Goal: Task Accomplishment & Management: Manage account settings

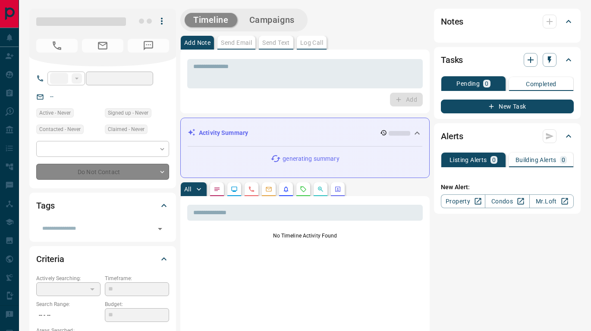
type input "**"
type input "**********"
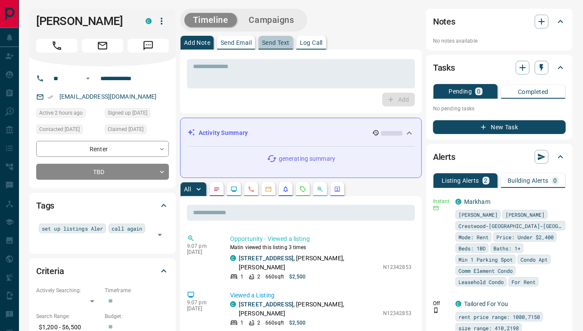
click at [278, 46] on button "Send Text" at bounding box center [276, 43] width 34 height 14
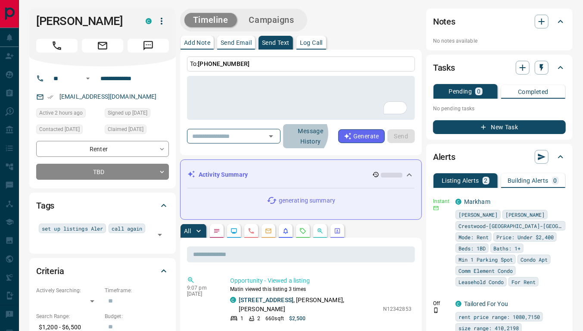
click at [316, 133] on button "Message History" at bounding box center [310, 136] width 55 height 24
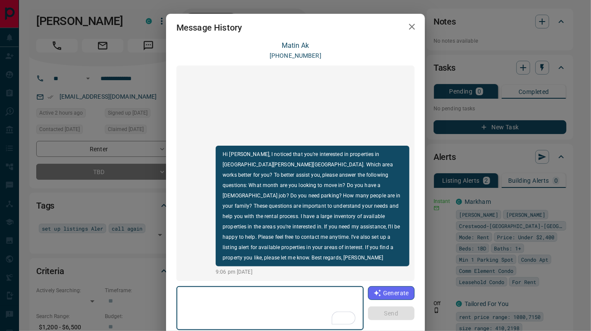
click at [407, 24] on icon "button" at bounding box center [411, 27] width 10 height 10
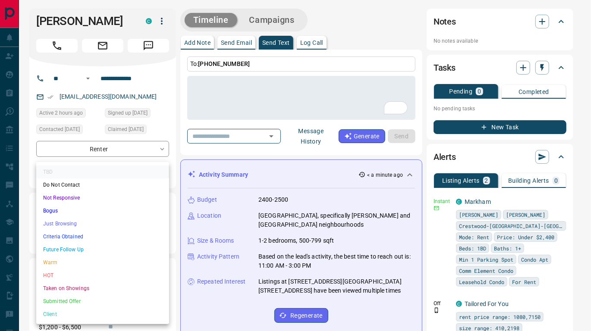
click at [89, 221] on li "Just Browsing" at bounding box center [102, 223] width 133 height 13
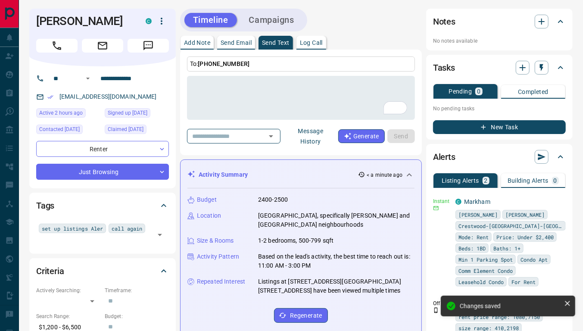
type input "*"
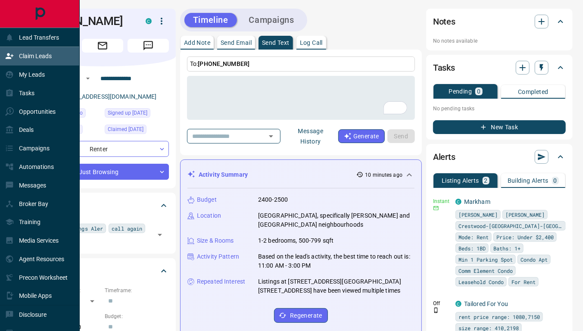
click at [33, 53] on p "Claim Leads" at bounding box center [35, 56] width 33 height 7
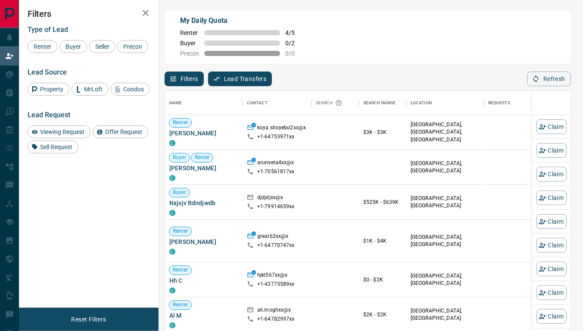
scroll to position [244, 398]
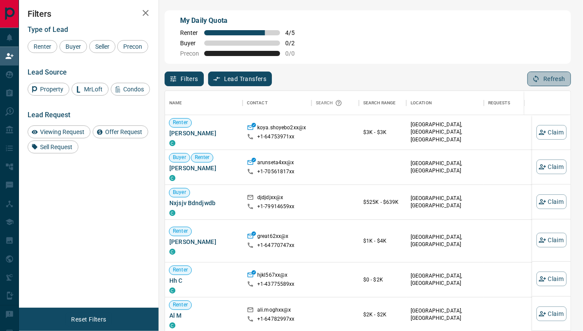
click at [543, 76] on button "Refresh" at bounding box center [550, 79] width 44 height 15
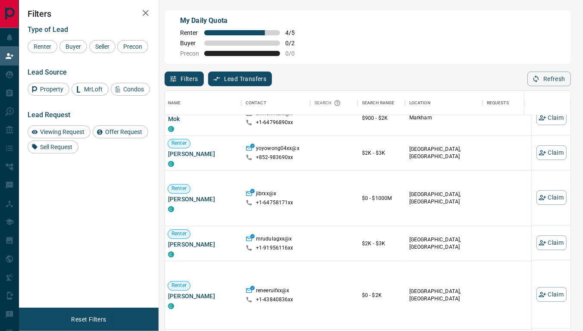
scroll to position [213, 1]
